Goal: Information Seeking & Learning: Learn about a topic

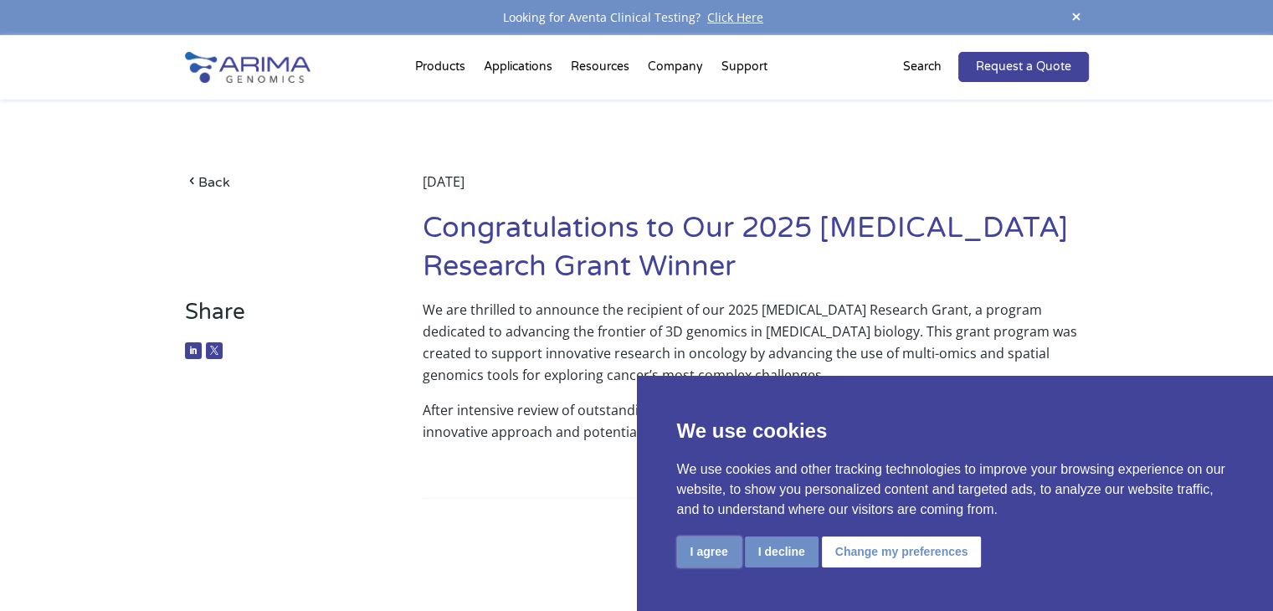
click at [715, 542] on button "I agree" at bounding box center [709, 552] width 64 height 31
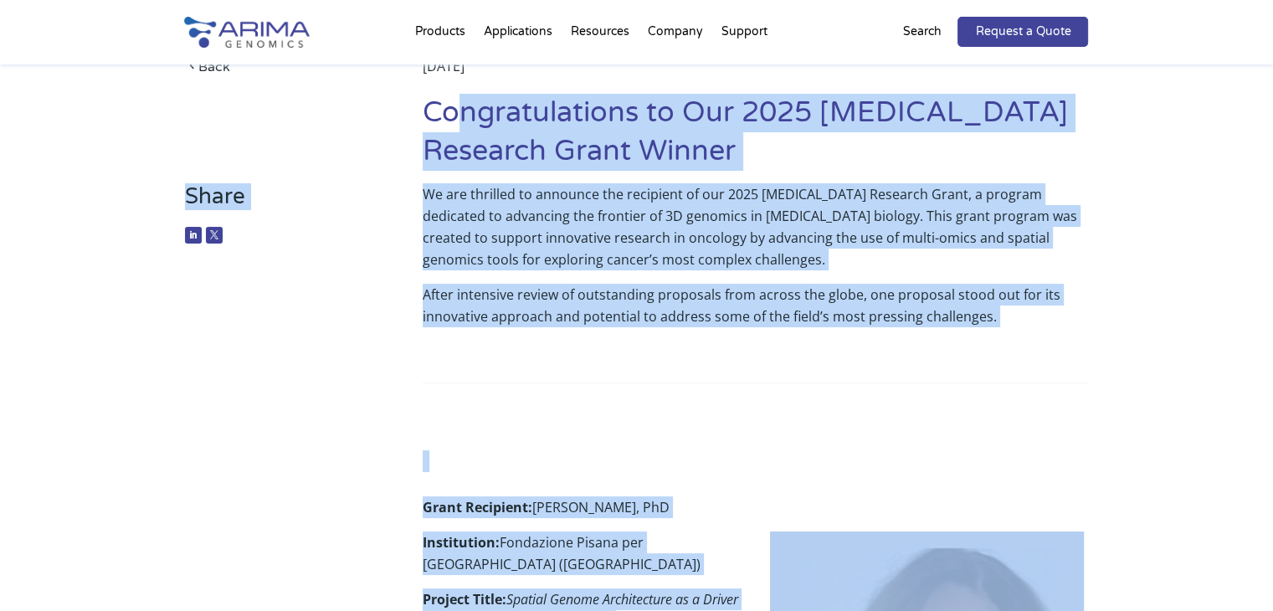
scroll to position [117, 0]
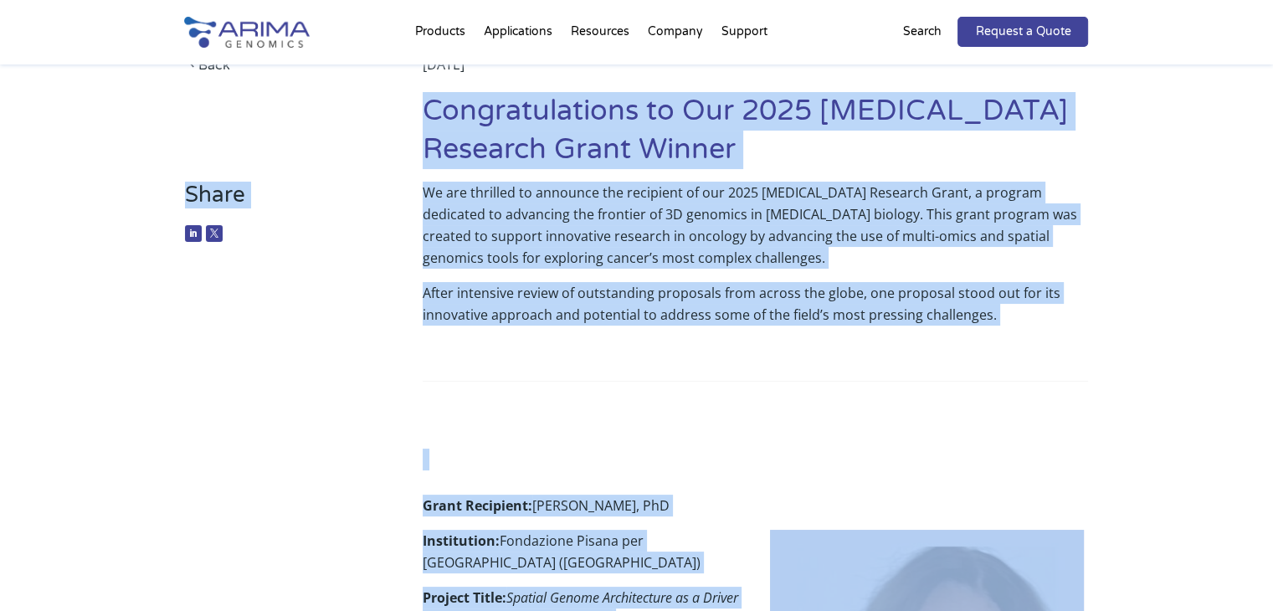
drag, startPoint x: 573, startPoint y: 448, endPoint x: 423, endPoint y: 119, distance: 361.5
click at [578, 393] on div "We are thrilled to announce the recipient of our 2025 [MEDICAL_DATA] Research G…" at bounding box center [755, 326] width 665 height 289
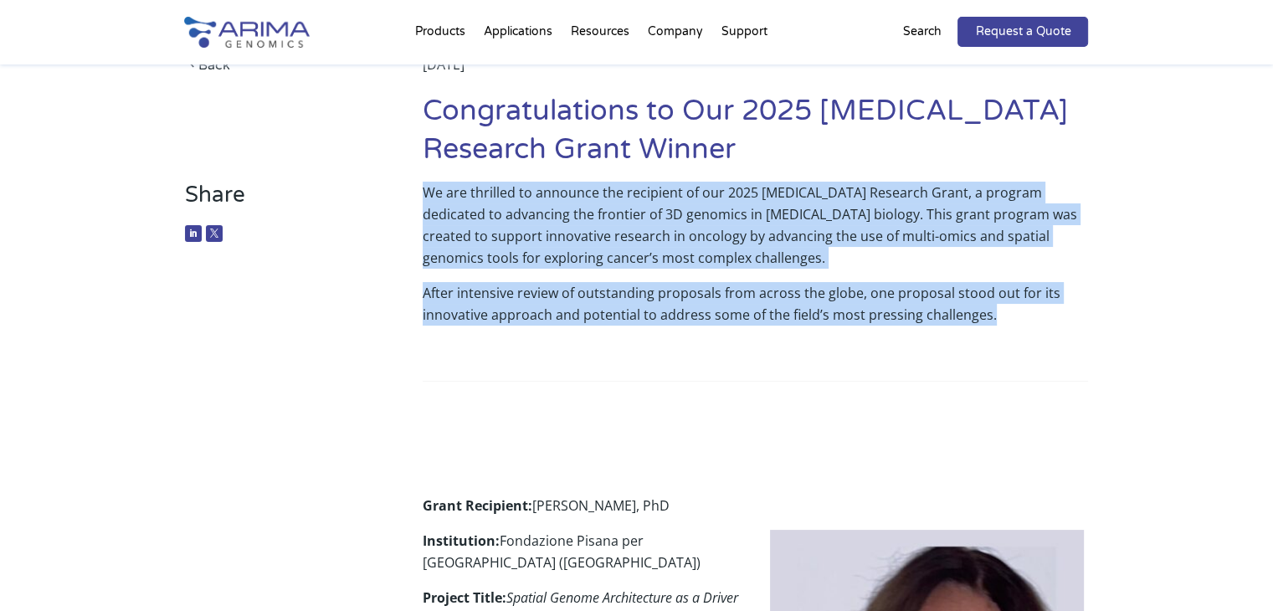
drag, startPoint x: 1011, startPoint y: 320, endPoint x: 424, endPoint y: 187, distance: 601.7
click at [424, 187] on div "We are thrilled to announce the recipient of our 2025 Cancer Research Grant, a …" at bounding box center [755, 326] width 665 height 289
copy div "We are thrilled to announce the recipient of our 2025 Cancer Research Grant, a …"
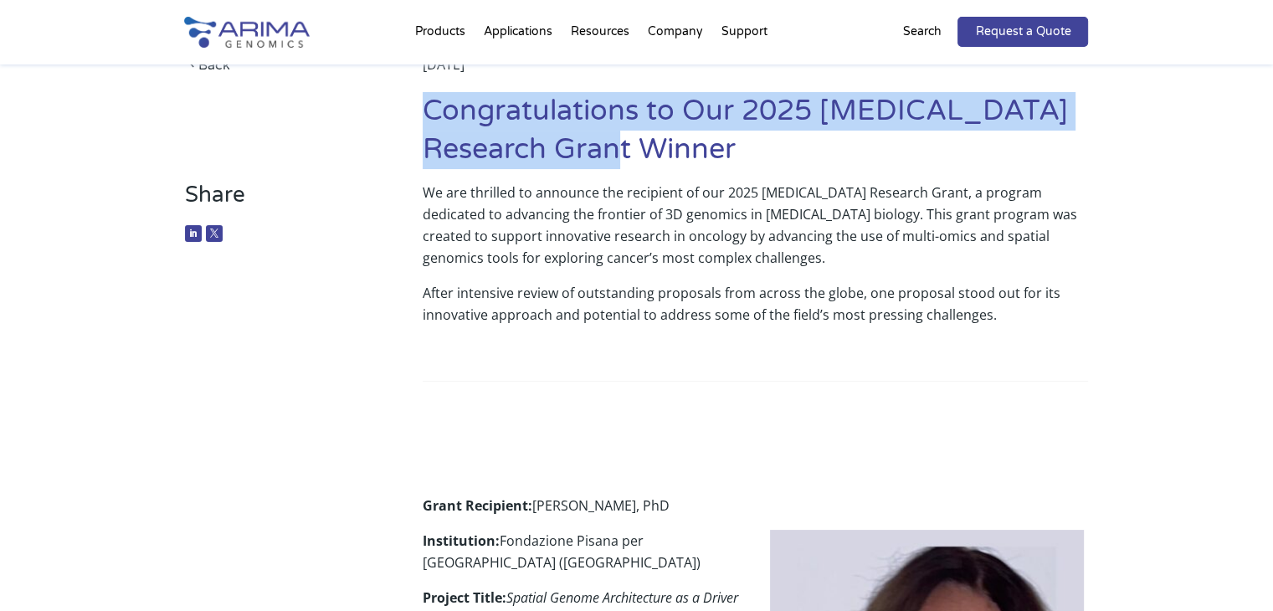
drag, startPoint x: 636, startPoint y: 152, endPoint x: 425, endPoint y: 109, distance: 215.2
click at [425, 109] on h1 "Congratulations to Our 2025 [MEDICAL_DATA] Research Grant Winner" at bounding box center [755, 137] width 665 height 90
copy h1 "Congratulations to Our 2025 [MEDICAL_DATA] Research Grant Winner"
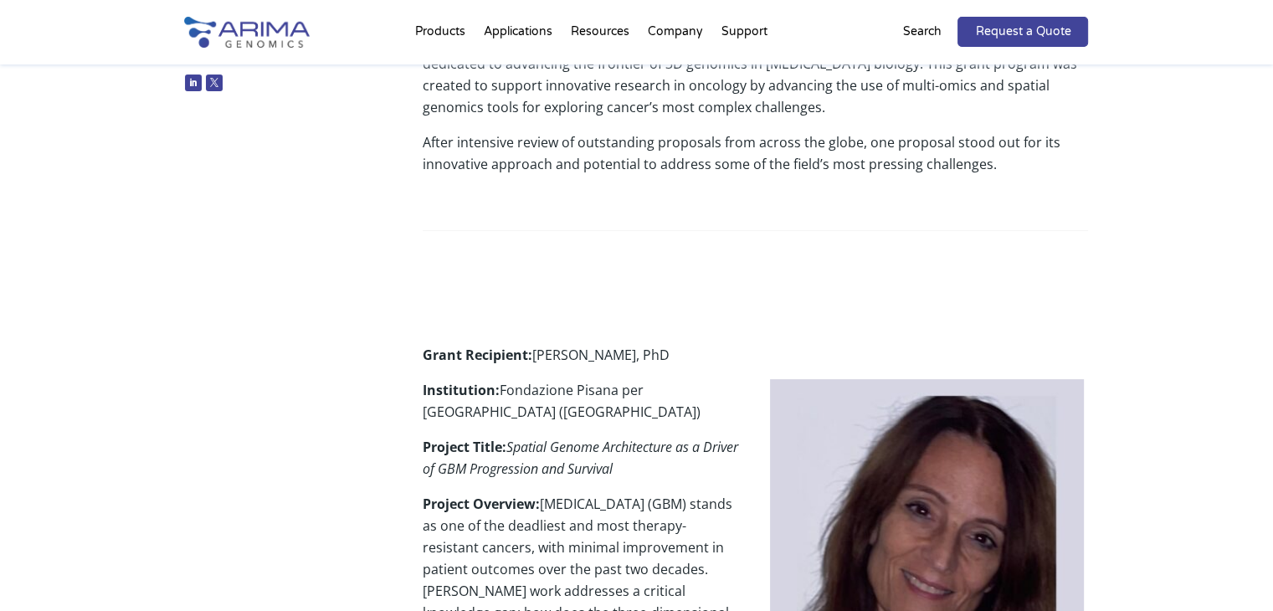
scroll to position [288, 0]
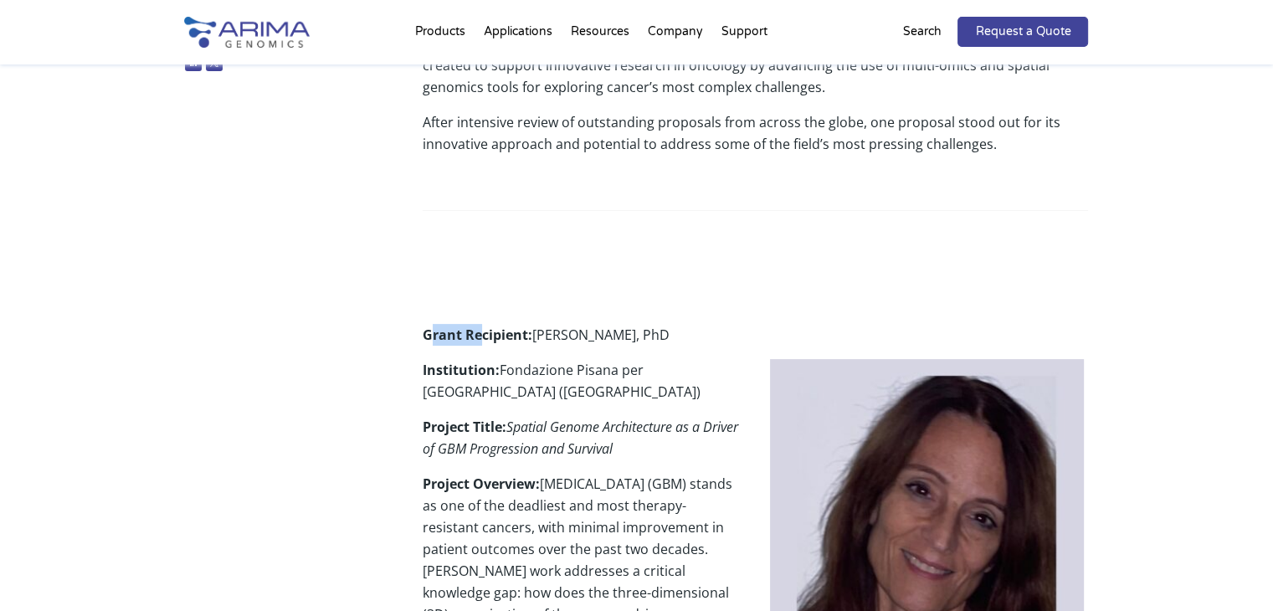
drag, startPoint x: 429, startPoint y: 336, endPoint x: 480, endPoint y: 341, distance: 52.1
click at [480, 341] on strong "Grant Recipient:" at bounding box center [478, 335] width 110 height 18
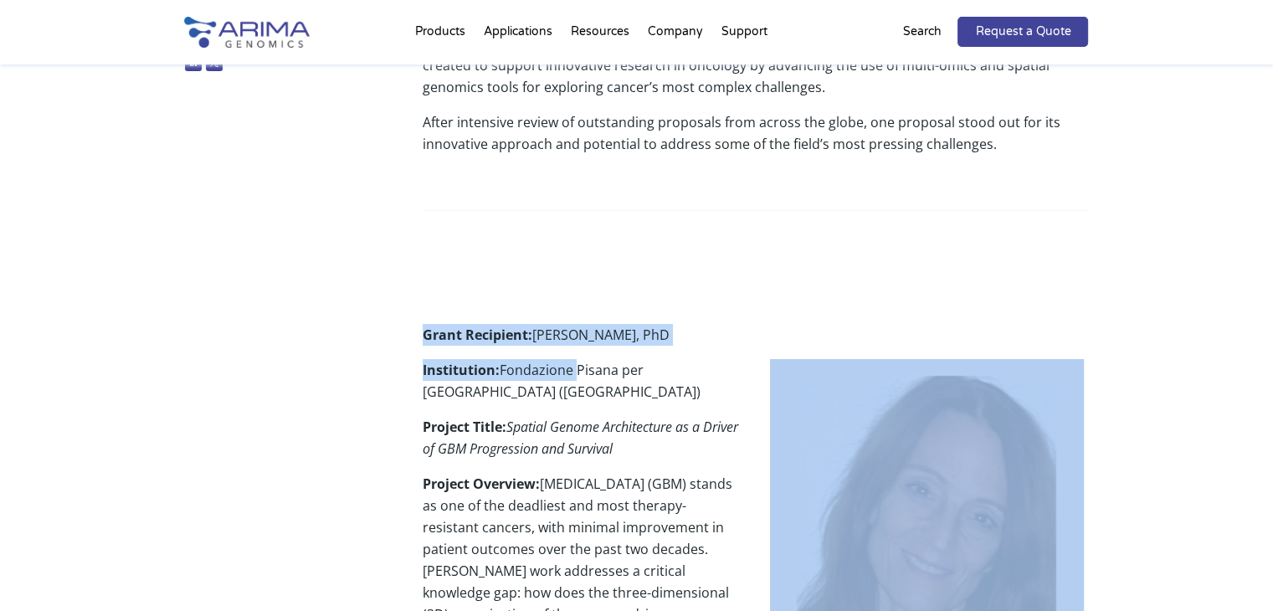
drag, startPoint x: 427, startPoint y: 336, endPoint x: 576, endPoint y: 372, distance: 153.5
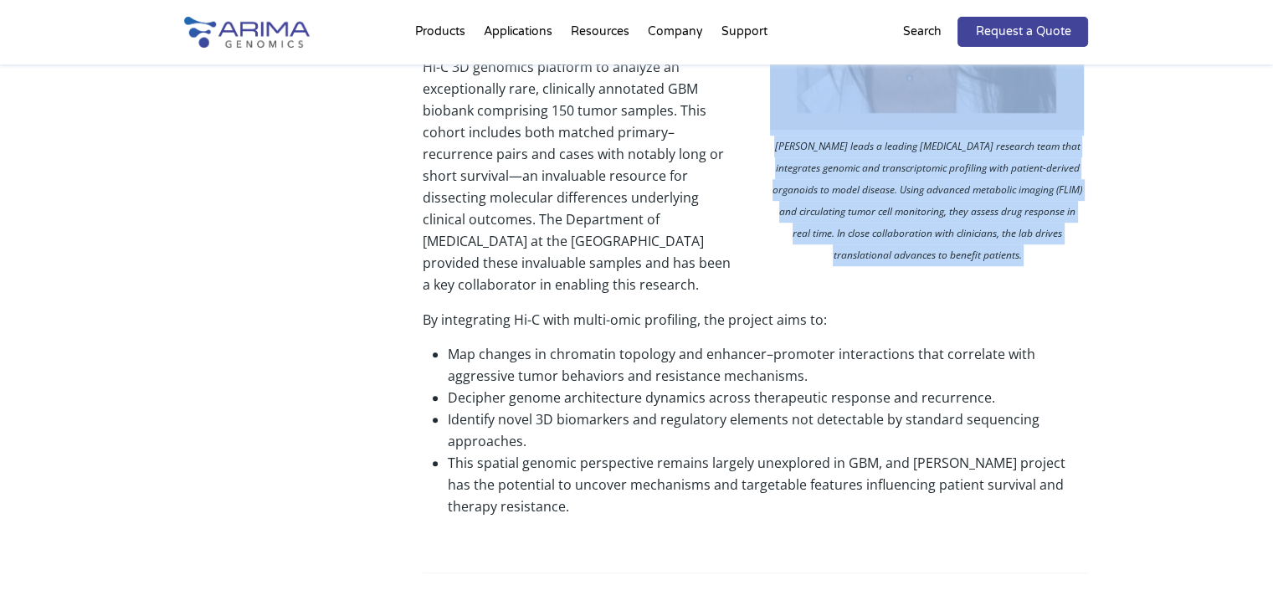
scroll to position [971, 0]
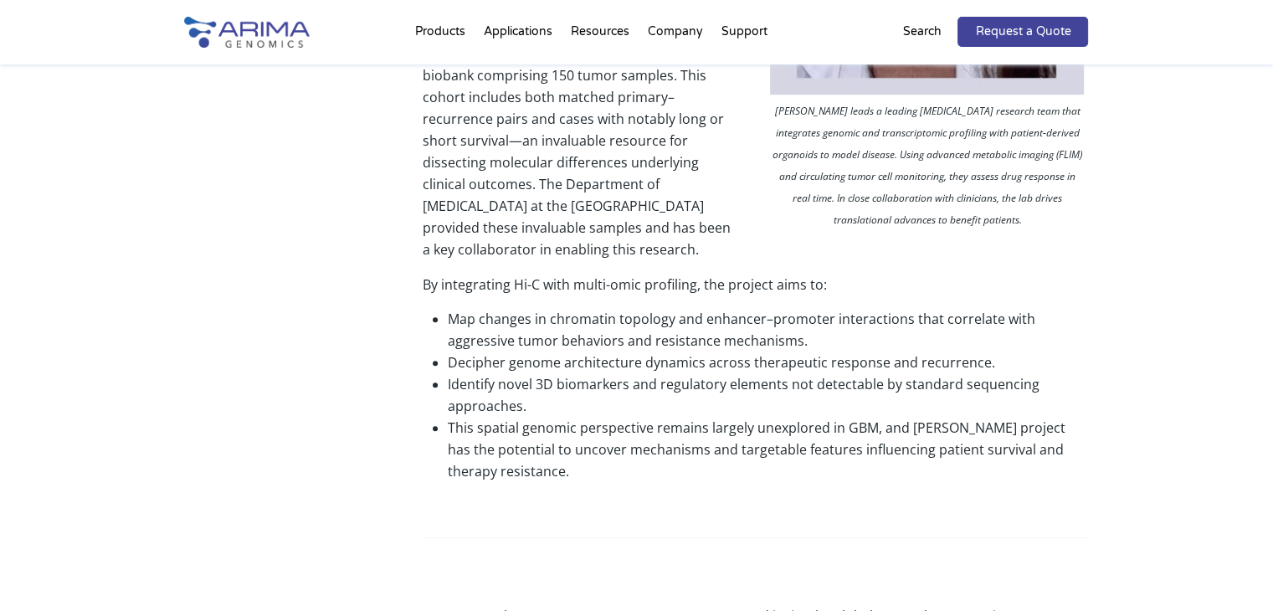
click at [536, 490] on ul "Map changes in chromatin topology and enhancer–promoter interactions that corre…" at bounding box center [755, 395] width 665 height 200
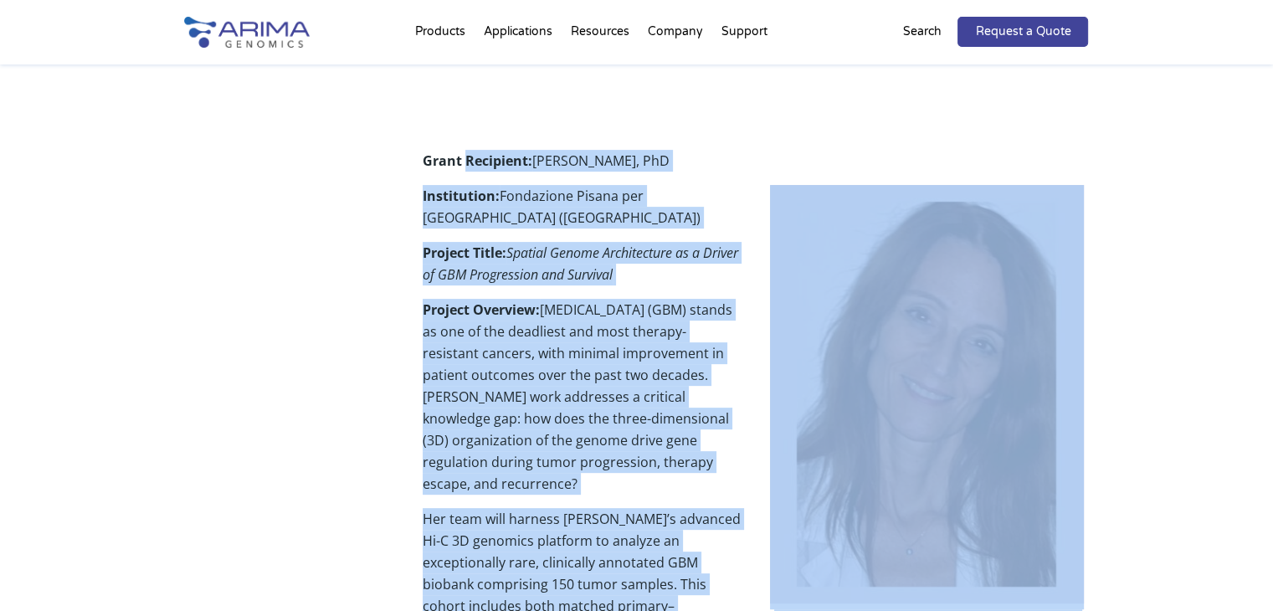
scroll to position [461, 0]
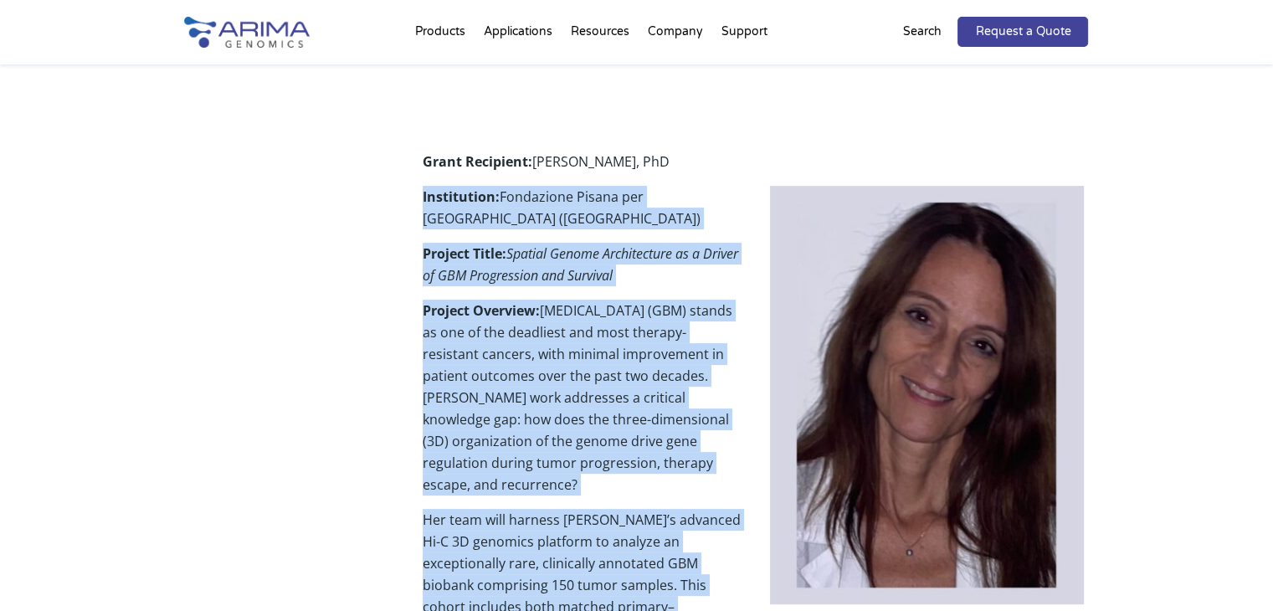
drag, startPoint x: 574, startPoint y: 509, endPoint x: 419, endPoint y: 202, distance: 344.0
click at [419, 202] on div "Share We are thrilled to announce the recipient of our 2025 Cancer Research Gra…" at bounding box center [637, 549] width 904 height 1423
copy div "Institution: Fondazione Pisana per La Scienza (Italy) Project Title: Spatial Ge…"
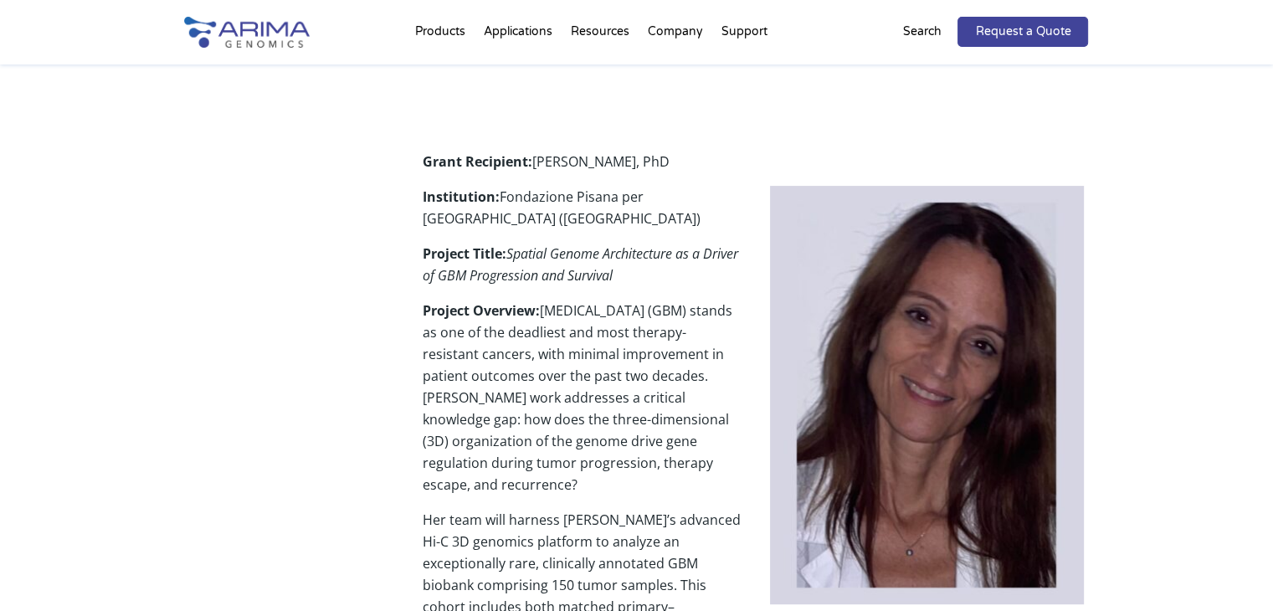
click at [425, 160] on strong "Grant Recipient:" at bounding box center [478, 161] width 110 height 18
drag, startPoint x: 424, startPoint y: 160, endPoint x: 706, endPoint y: 157, distance: 282.1
click at [706, 157] on p "Grant Recipient: Chiara Maria Mazzanti, PhD" at bounding box center [755, 168] width 665 height 35
copy p "Grant Recipient: Chiara Maria Mazzanti, PhD"
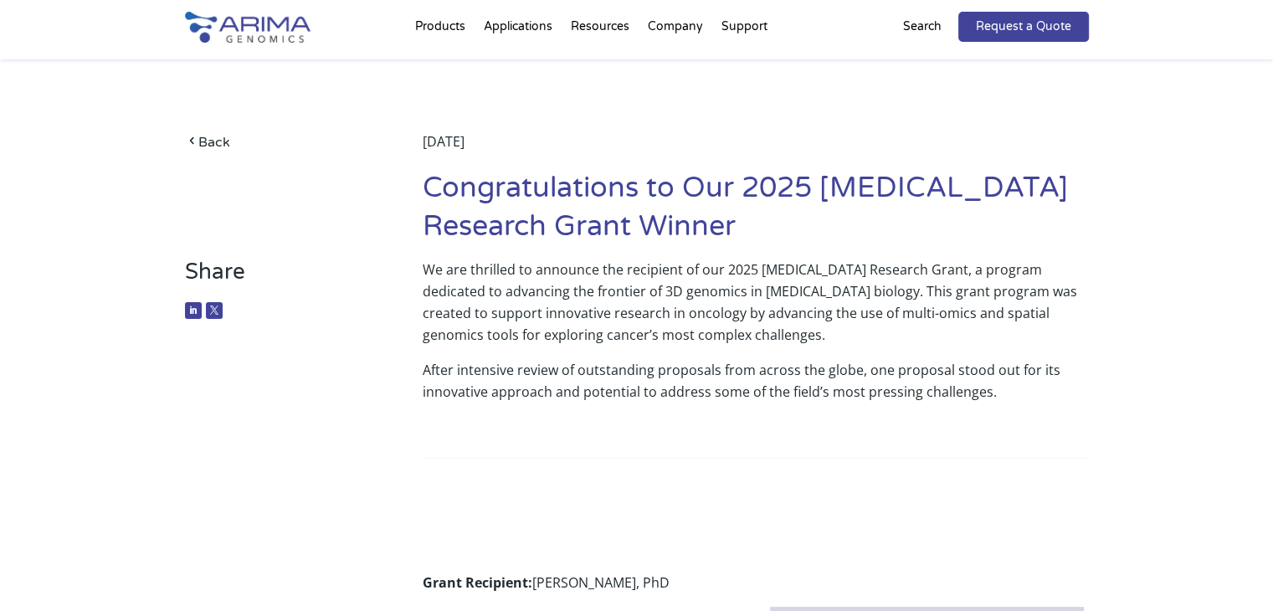
scroll to position [0, 0]
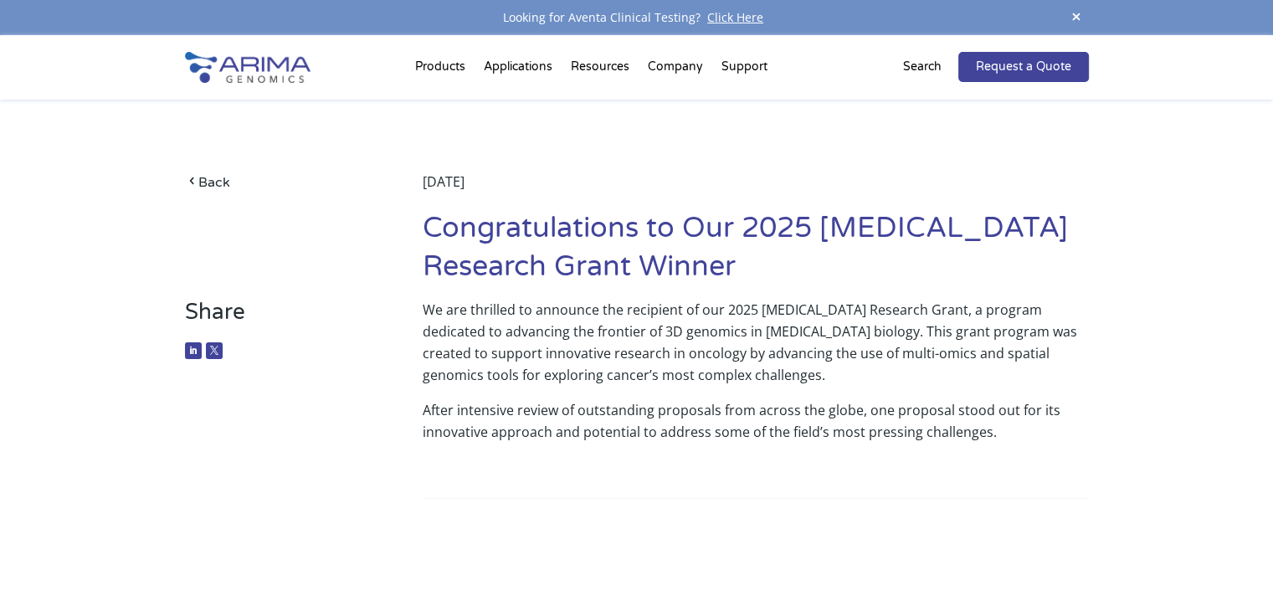
click at [820, 527] on div "We are thrilled to announce the recipient of our 2025 Cancer Research Grant, a …" at bounding box center [755, 443] width 665 height 289
click at [206, 189] on link "Back" at bounding box center [279, 182] width 188 height 23
click at [200, 182] on link "Back" at bounding box center [279, 182] width 188 height 23
click at [211, 178] on link "Back" at bounding box center [279, 182] width 188 height 23
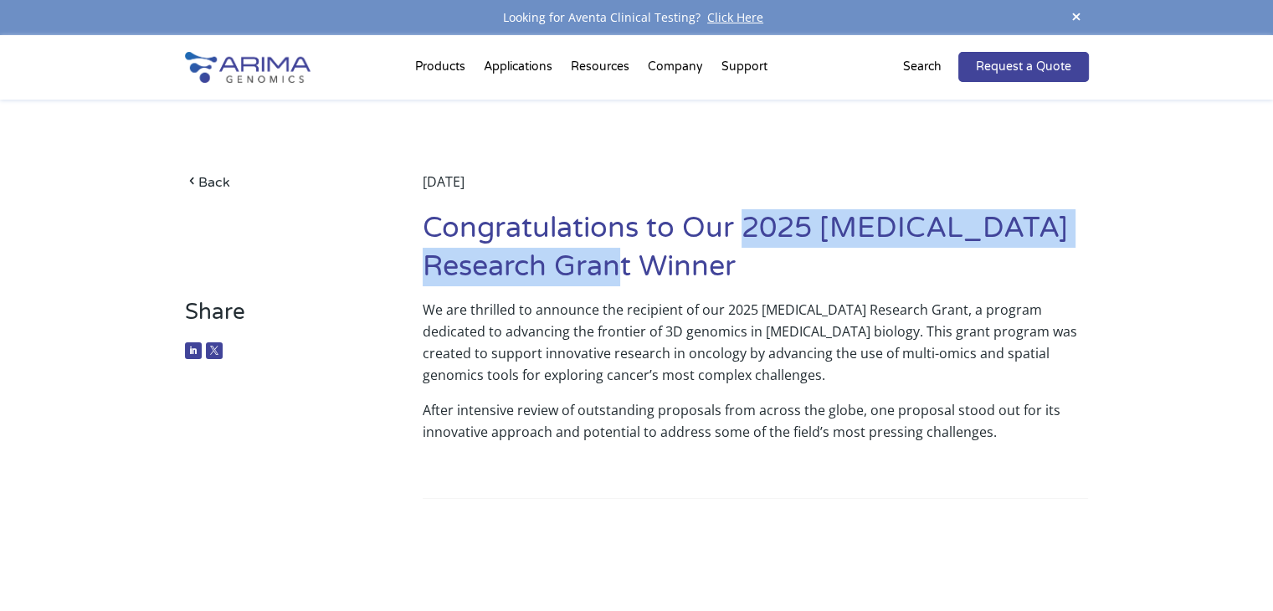
drag, startPoint x: 742, startPoint y: 231, endPoint x: 753, endPoint y: 259, distance: 30.8
click at [753, 259] on h1 "Congratulations to Our 2025 [MEDICAL_DATA] Research Grant Winner" at bounding box center [755, 254] width 665 height 90
copy h1 "2025 Cancer Research Grant Winner"
click at [197, 349] on link at bounding box center [193, 350] width 17 height 17
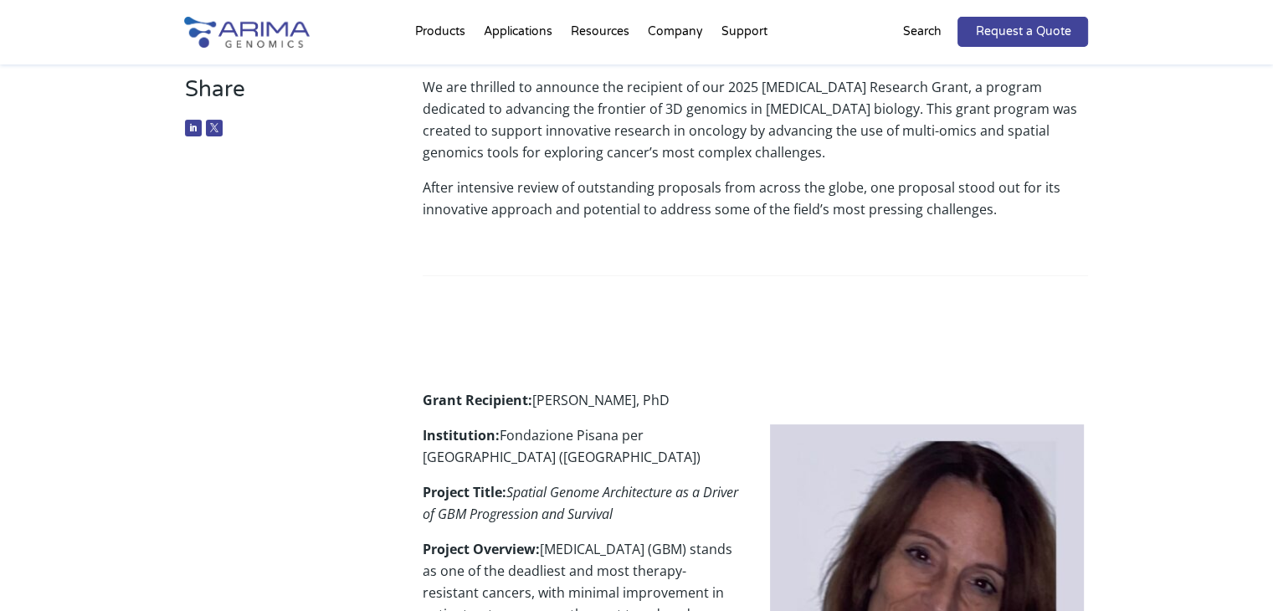
scroll to position [222, 0]
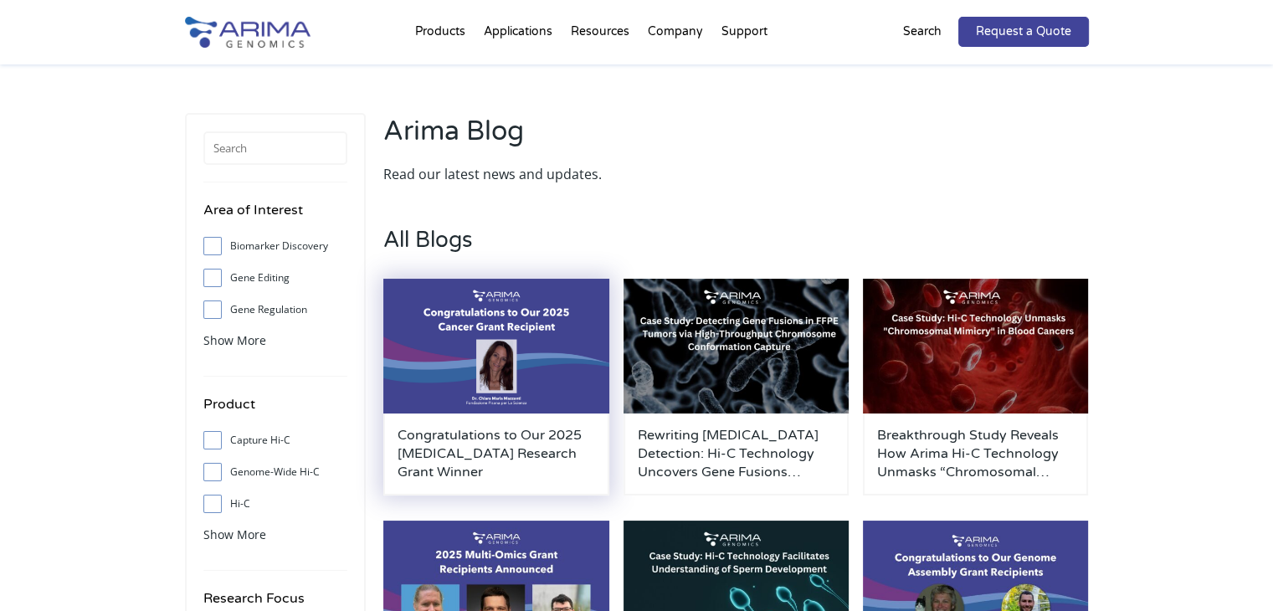
click at [523, 437] on h3 "Congratulations to Our 2025 [MEDICAL_DATA] Research Grant Winner" at bounding box center [497, 453] width 198 height 55
